Goal: Transaction & Acquisition: Purchase product/service

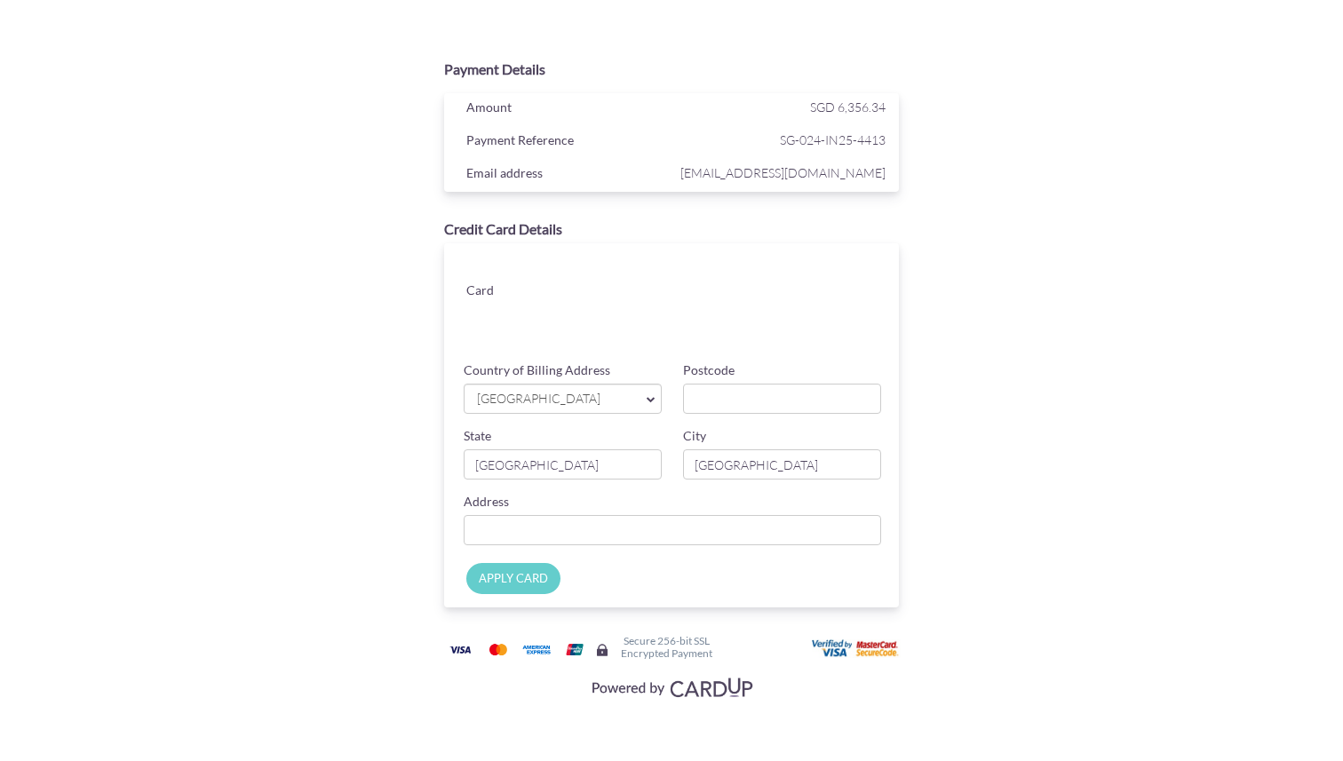
click at [572, 410] on link "[GEOGRAPHIC_DATA]" at bounding box center [563, 399] width 198 height 30
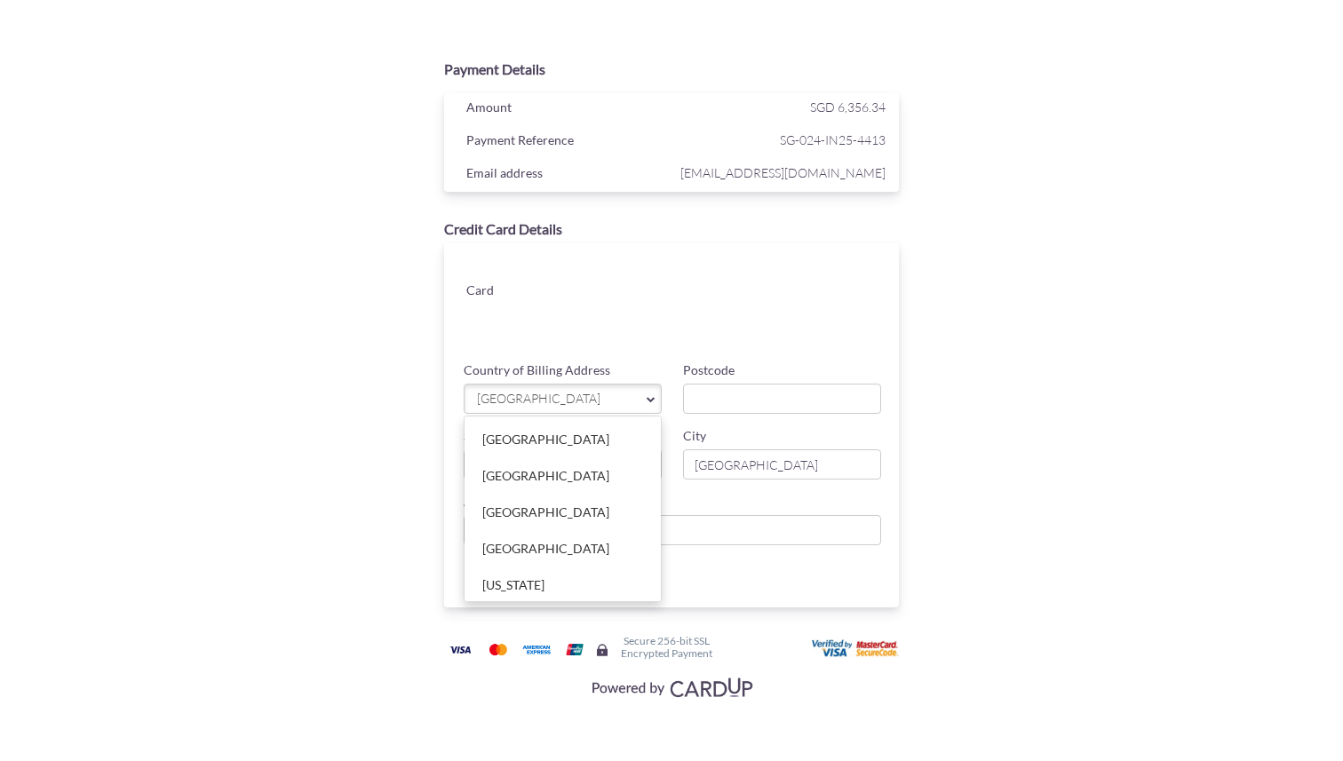
click at [1146, 462] on div "Payment Details Amount SGD 6,356.34 Payment Reference SG-024-IN25-4413 Email ad…" at bounding box center [671, 374] width 1039 height 749
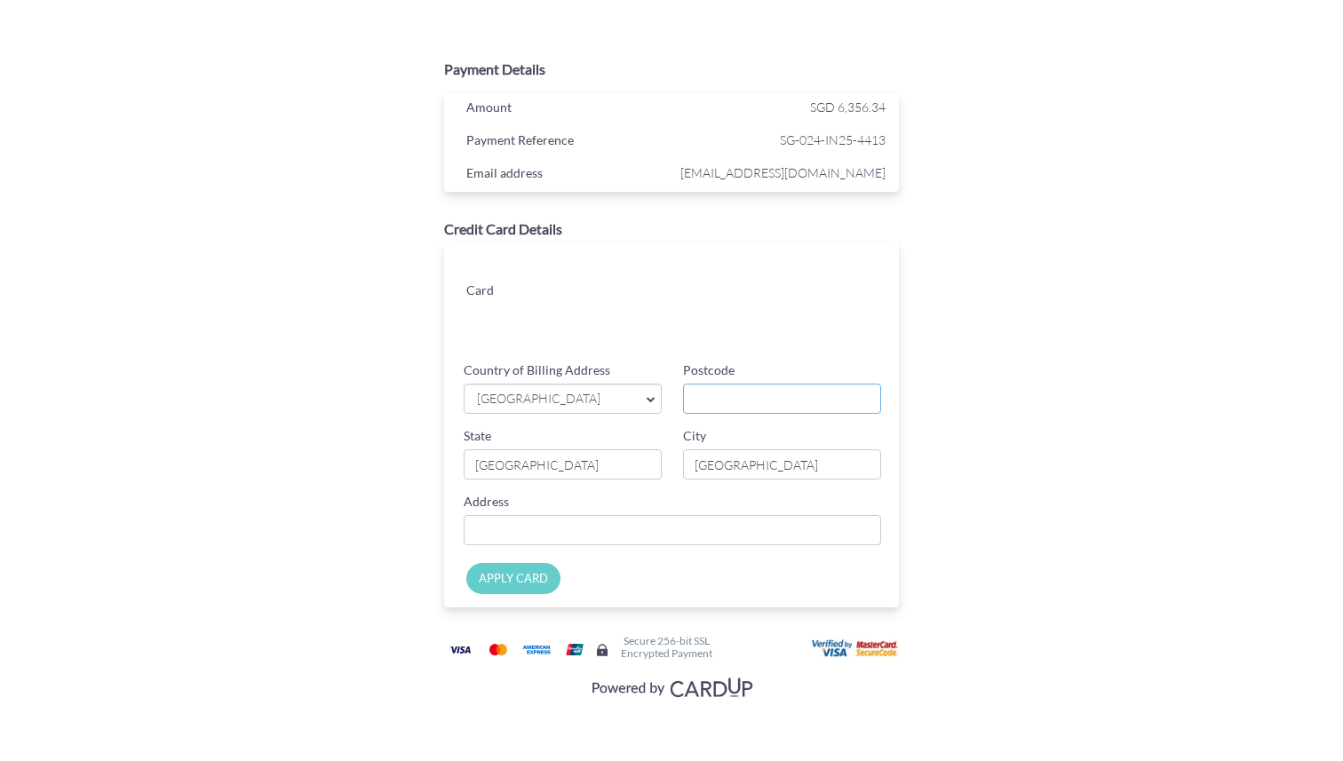
click at [755, 392] on input "Postcode" at bounding box center [782, 399] width 198 height 30
type input "541212"
type input "[STREET_ADDRESS]"
click at [511, 589] on input "APPLY CARD" at bounding box center [513, 578] width 94 height 31
